Goal: Task Accomplishment & Management: Use online tool/utility

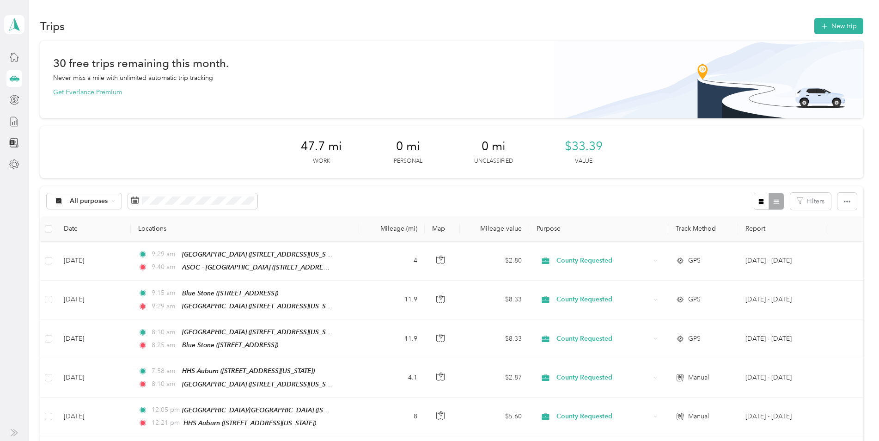
scroll to position [185, 0]
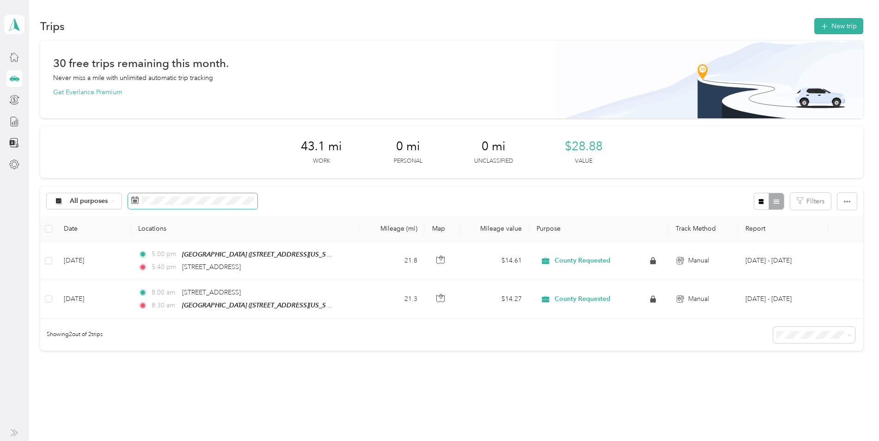
click at [162, 195] on span at bounding box center [192, 201] width 129 height 16
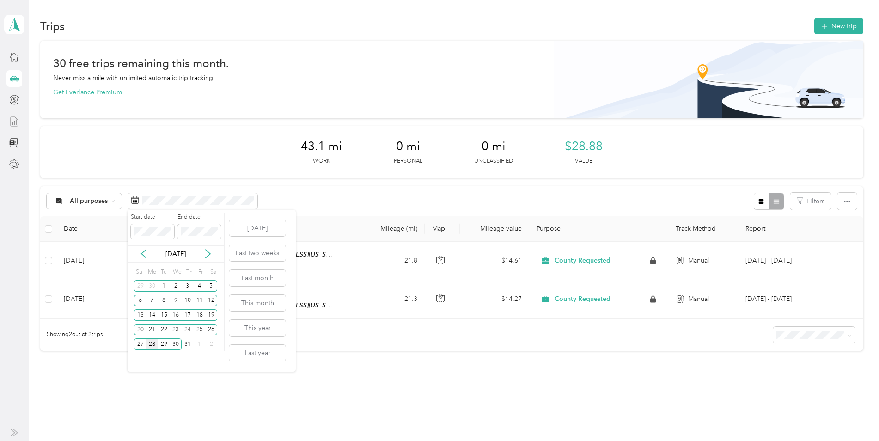
click at [153, 344] on div "28" at bounding box center [152, 344] width 12 height 12
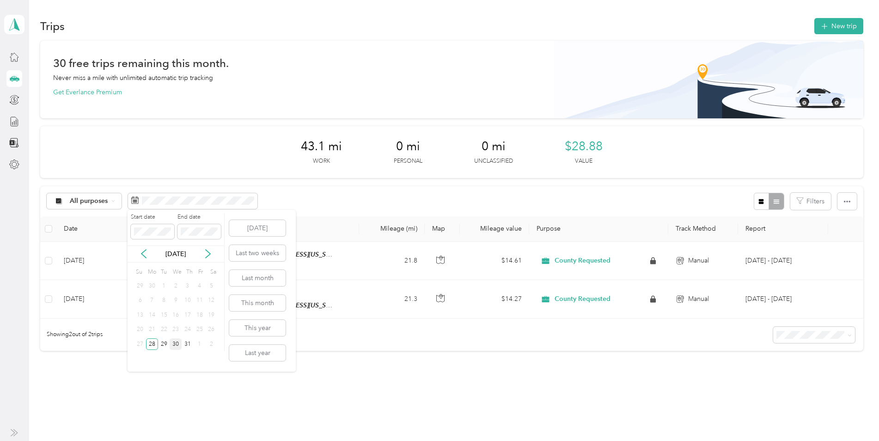
click at [178, 343] on div "30" at bounding box center [176, 344] width 12 height 12
click at [206, 255] on icon at bounding box center [207, 253] width 9 height 9
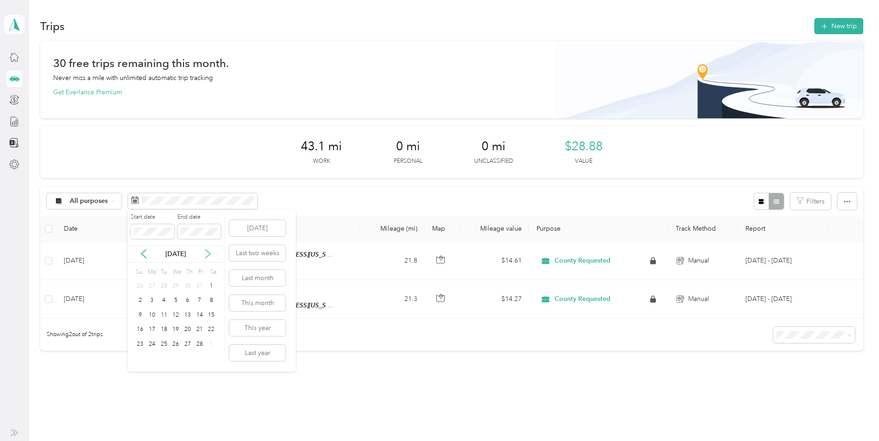
click at [206, 255] on icon at bounding box center [207, 253] width 9 height 9
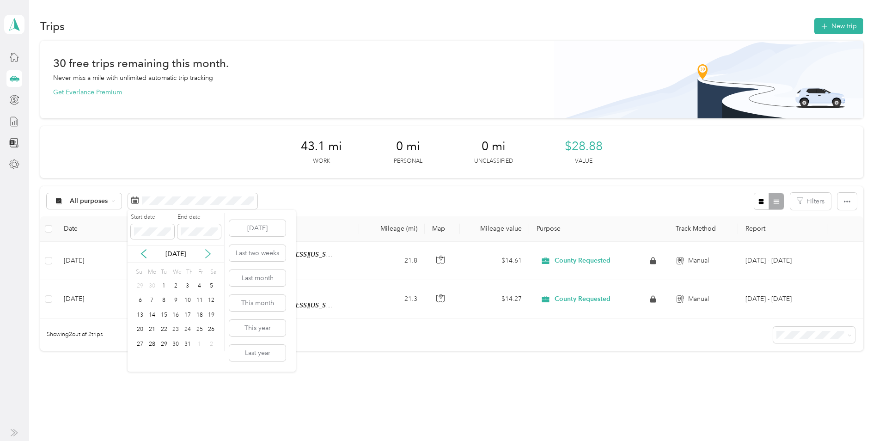
click at [206, 255] on icon at bounding box center [207, 253] width 9 height 9
click at [144, 256] on icon at bounding box center [143, 254] width 5 height 8
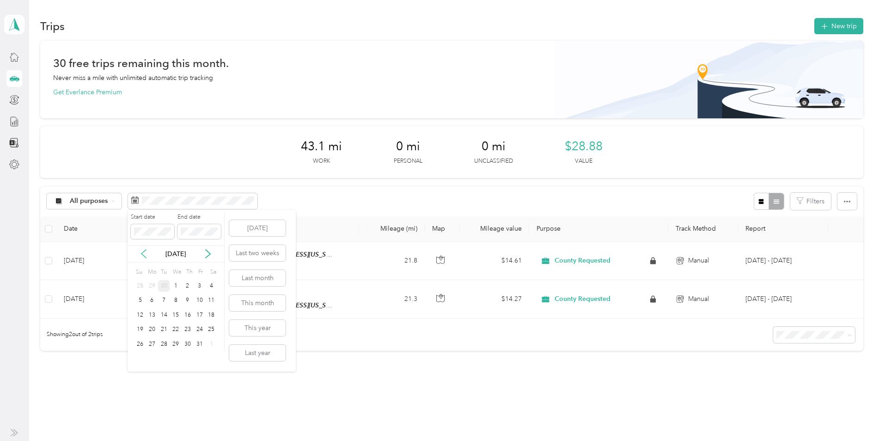
click at [144, 256] on icon at bounding box center [143, 254] width 5 height 8
click at [153, 345] on div "29" at bounding box center [152, 344] width 12 height 12
click at [165, 344] on div "30" at bounding box center [164, 344] width 12 height 12
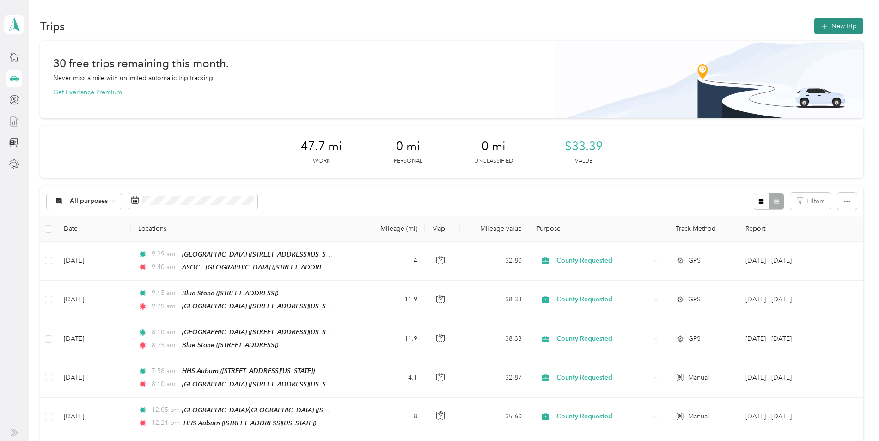
click at [836, 26] on button "New trip" at bounding box center [838, 26] width 49 height 16
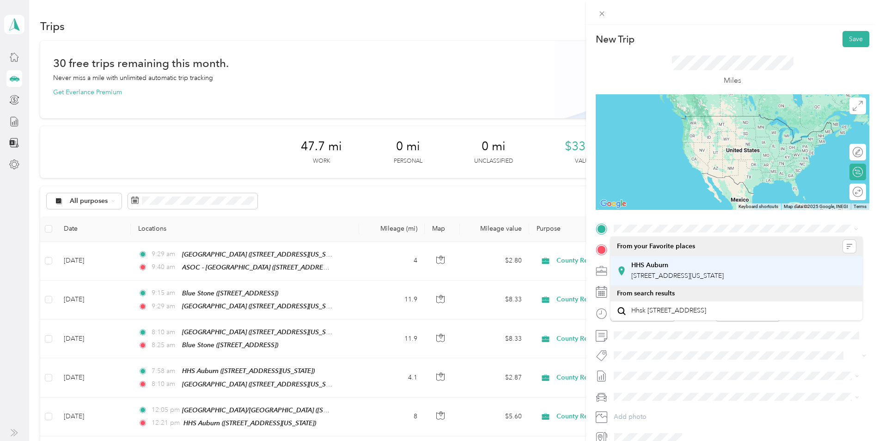
click at [658, 269] on div "HHS Auburn 11434 B Avenue, Auburn, 95603, Auburn, California, United States" at bounding box center [677, 270] width 92 height 19
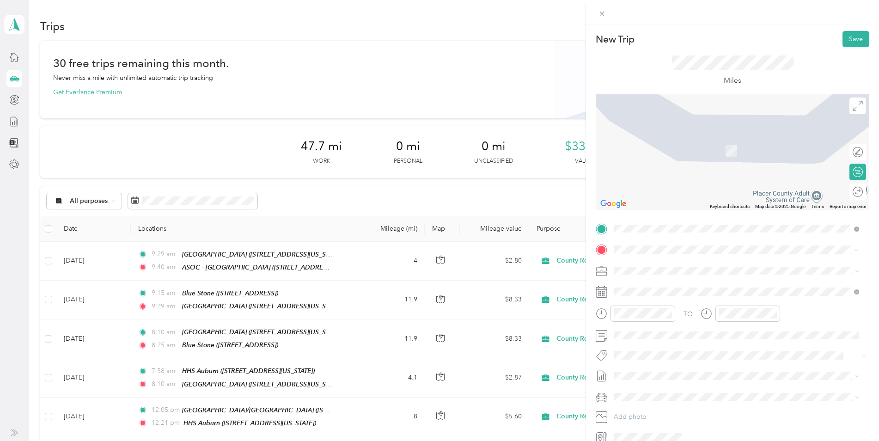
click at [650, 291] on span "TEAM" at bounding box center [646, 288] width 16 height 8
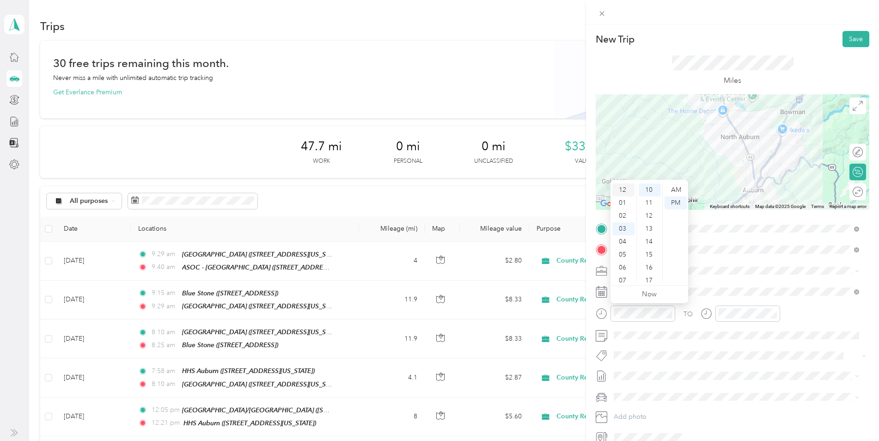
click at [623, 192] on div "12" at bounding box center [623, 190] width 22 height 13
click at [648, 271] on div "45" at bounding box center [650, 273] width 22 height 13
click at [674, 202] on div "PM" at bounding box center [676, 202] width 22 height 13
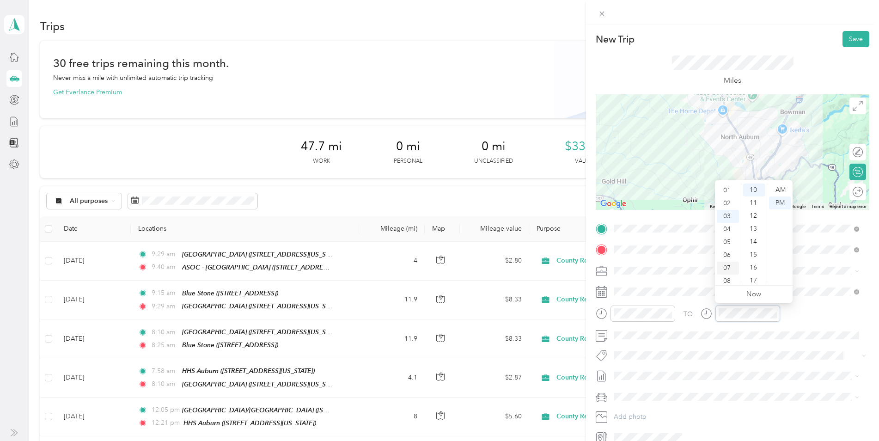
scroll to position [0, 0]
click at [727, 185] on div "12" at bounding box center [728, 190] width 22 height 13
click at [752, 248] on div "57" at bounding box center [754, 251] width 22 height 13
click at [782, 204] on div "PM" at bounding box center [780, 202] width 22 height 13
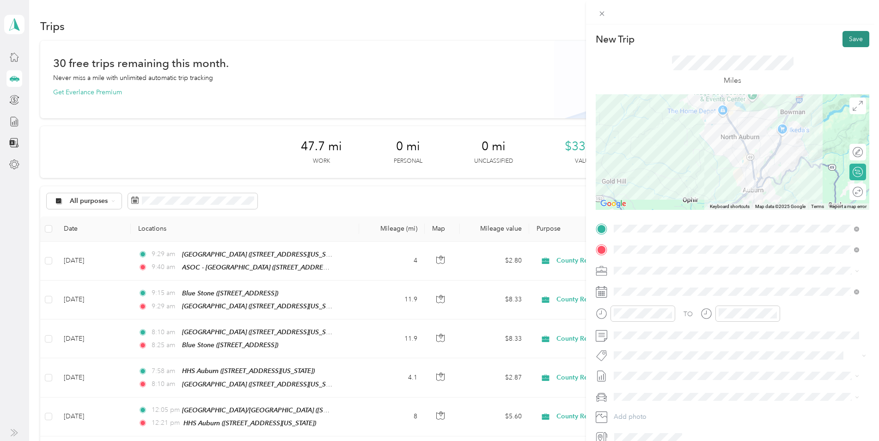
click at [860, 41] on button "Save" at bounding box center [856, 39] width 27 height 16
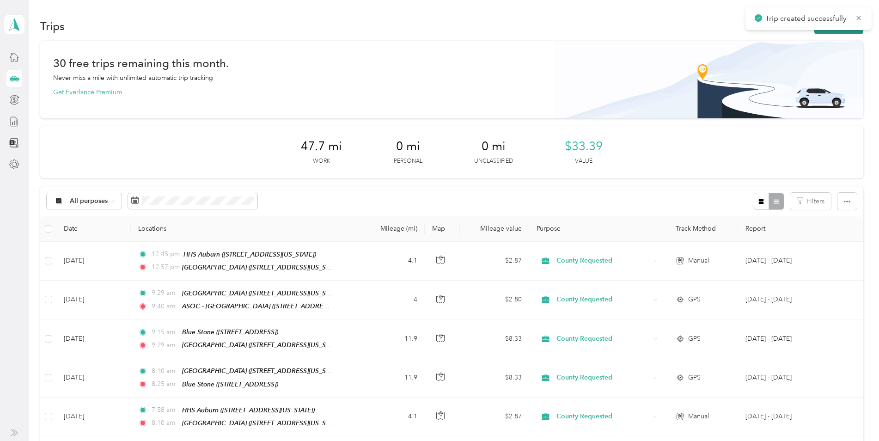
click at [829, 33] on button "New trip" at bounding box center [838, 26] width 49 height 16
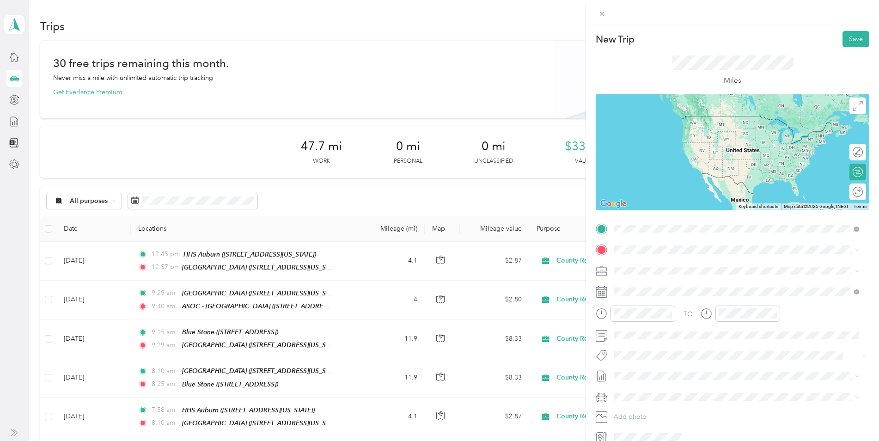
click at [692, 271] on div "TEAM Placer Street Apartments" at bounding box center [700, 267] width 138 height 12
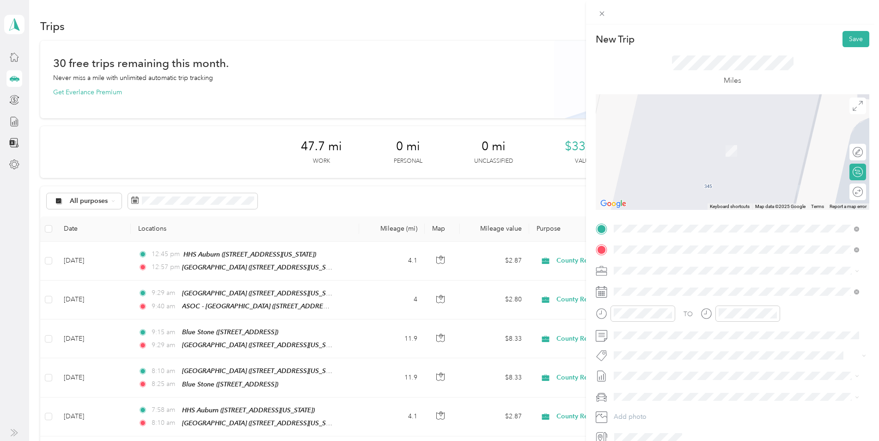
click at [643, 294] on span "11434 B Avenue, Auburn, 95603, Auburn, California, United States" at bounding box center [677, 297] width 92 height 8
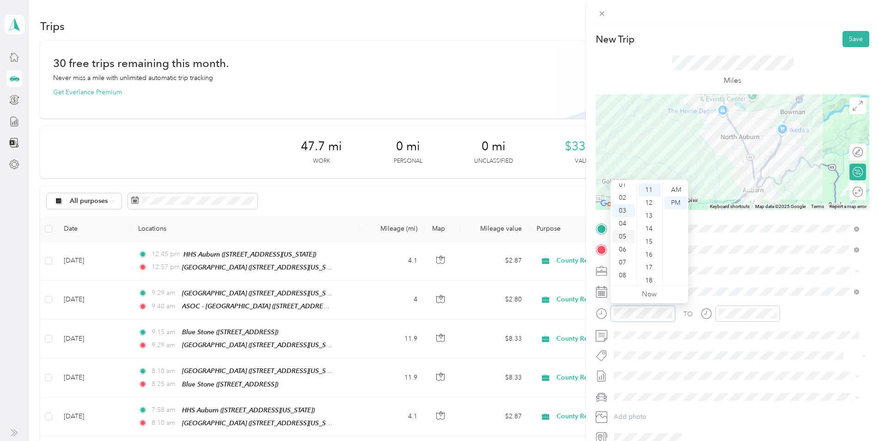
scroll to position [0, 0]
click at [628, 213] on div "02" at bounding box center [623, 215] width 22 height 13
click at [650, 254] on div "05" at bounding box center [650, 254] width 22 height 13
drag, startPoint x: 678, startPoint y: 202, endPoint x: 677, endPoint y: 215, distance: 13.0
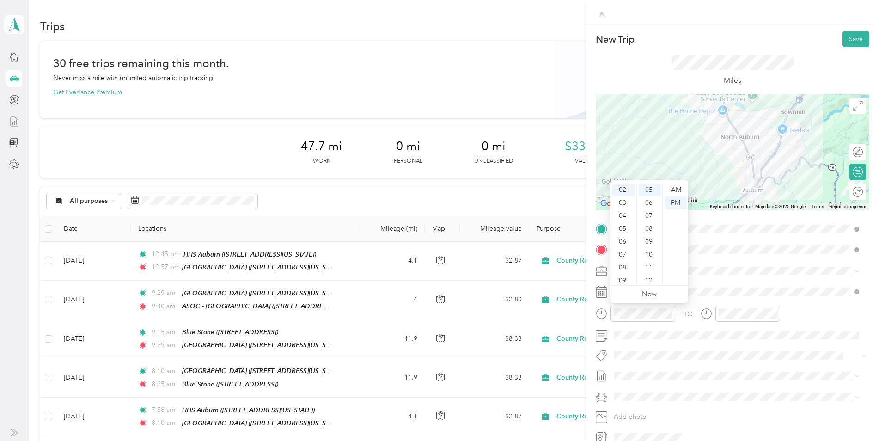
click at [678, 203] on div "PM" at bounding box center [676, 202] width 22 height 13
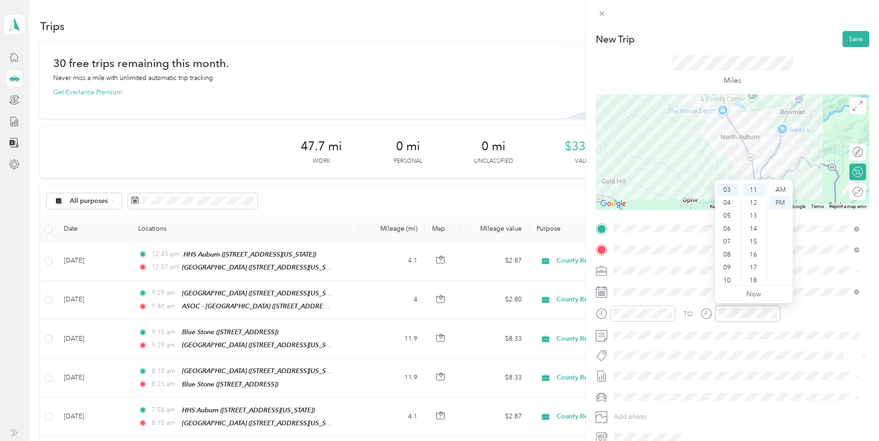
scroll to position [0, 0]
click at [728, 215] on div "02" at bounding box center [728, 215] width 22 height 13
click at [753, 267] on div "17" at bounding box center [754, 267] width 22 height 13
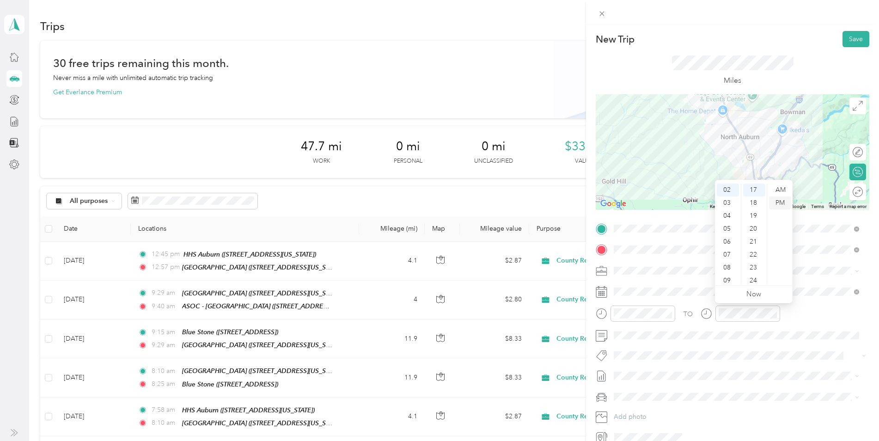
click at [782, 201] on div "PM" at bounding box center [780, 202] width 22 height 13
click at [852, 40] on button "Save" at bounding box center [856, 39] width 27 height 16
